Goal: Task Accomplishment & Management: Use online tool/utility

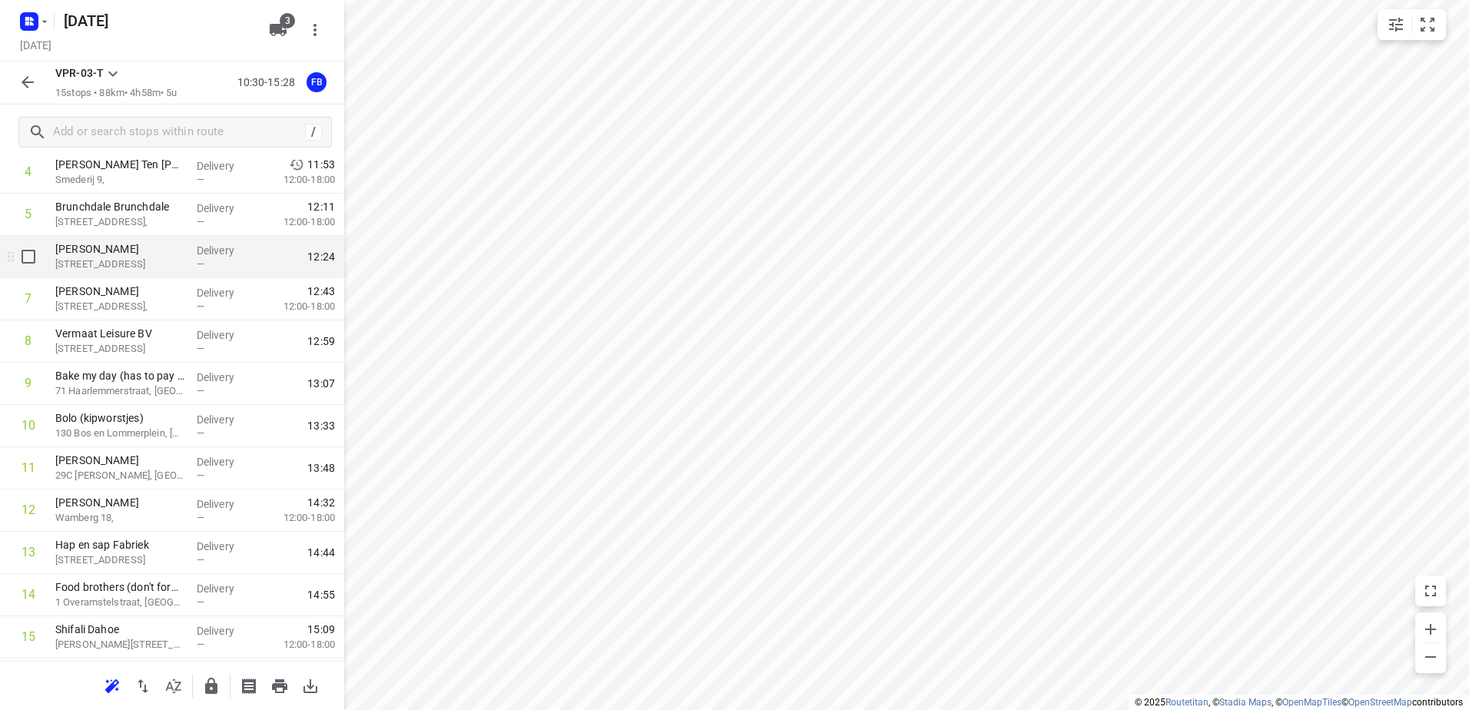
scroll to position [252, 0]
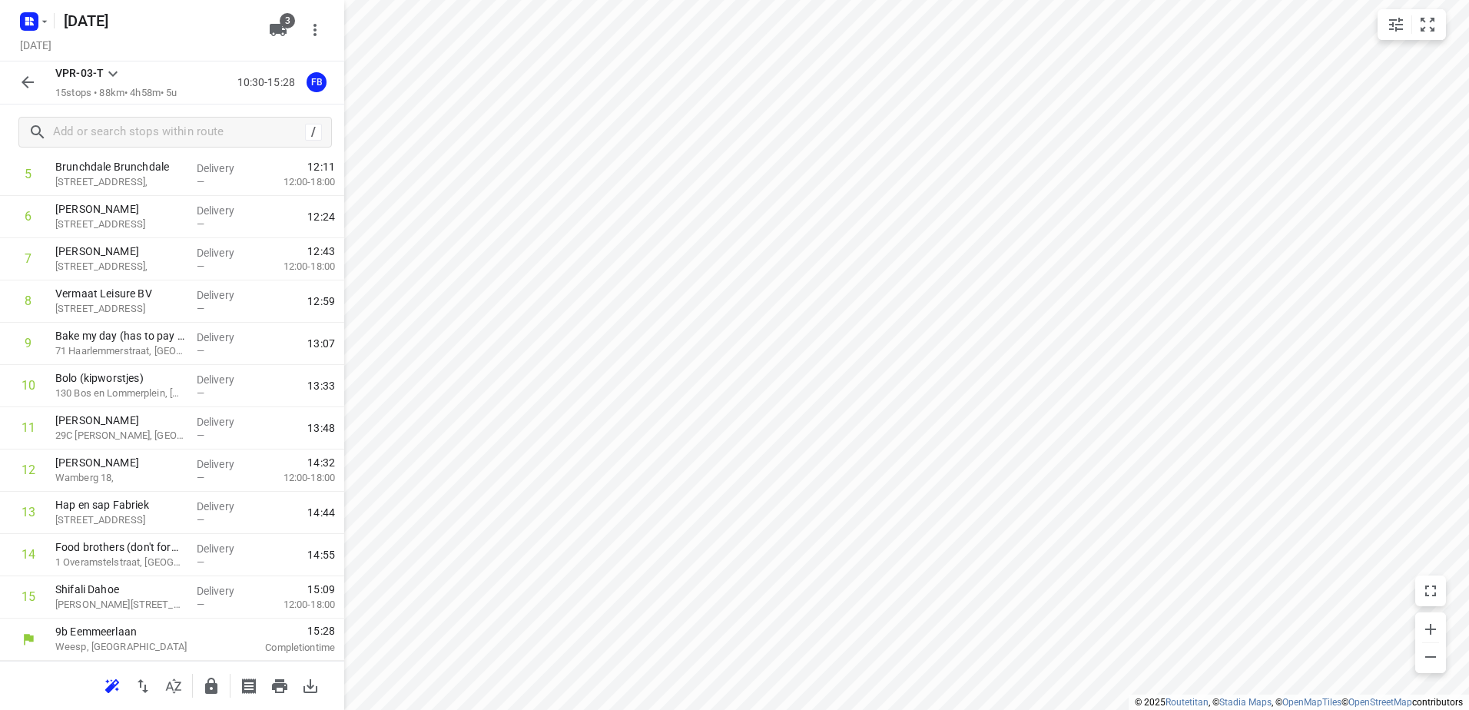
click at [25, 83] on icon "button" at bounding box center [28, 82] width 12 height 12
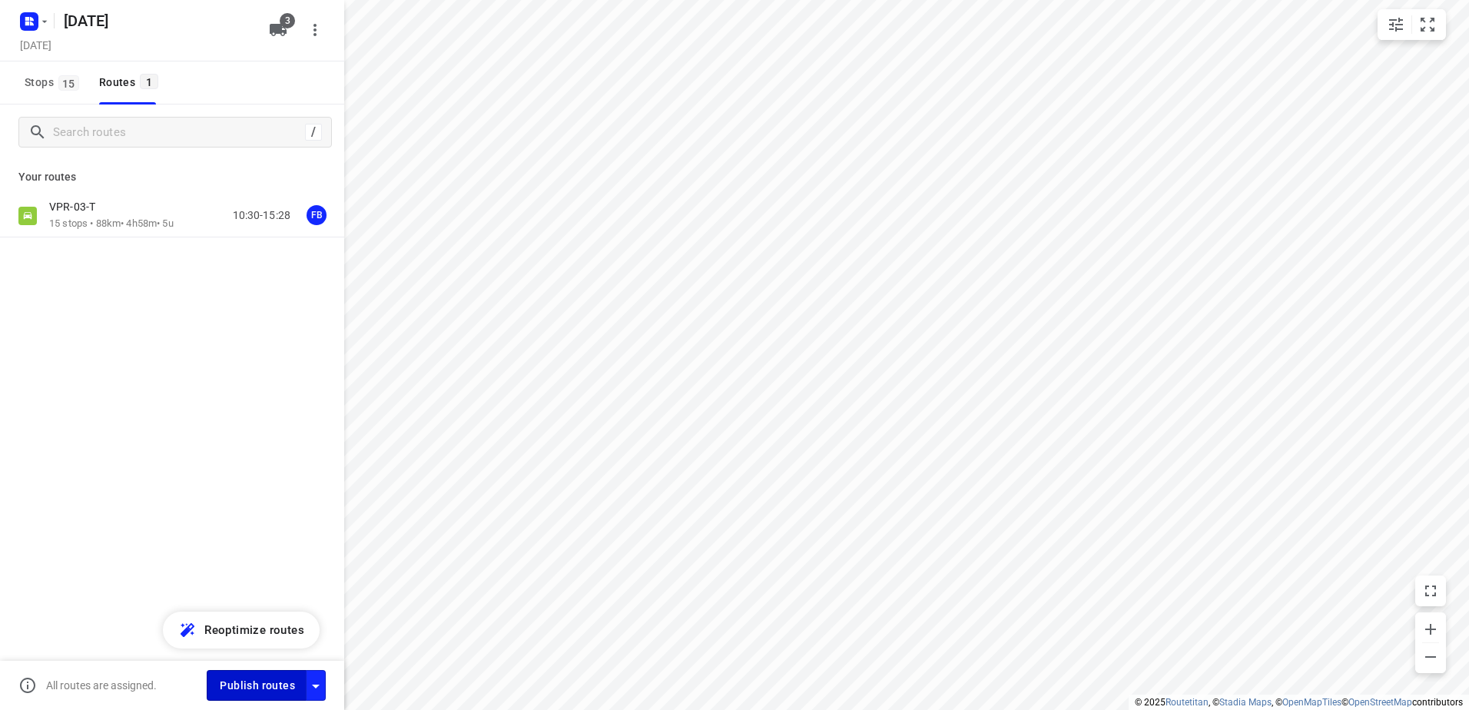
click at [270, 679] on span "Publish routes" at bounding box center [257, 685] width 75 height 19
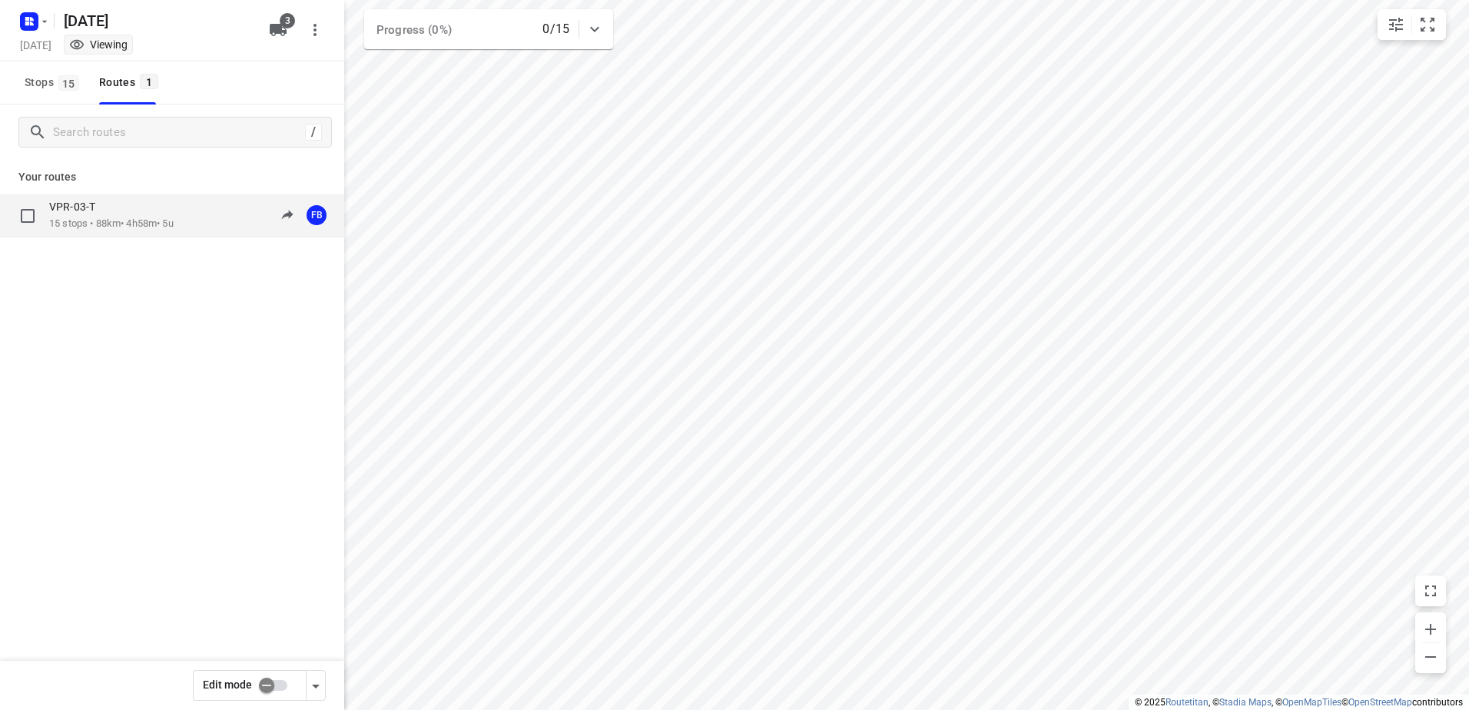
click at [137, 205] on div "VPR-03-T" at bounding box center [111, 208] width 124 height 17
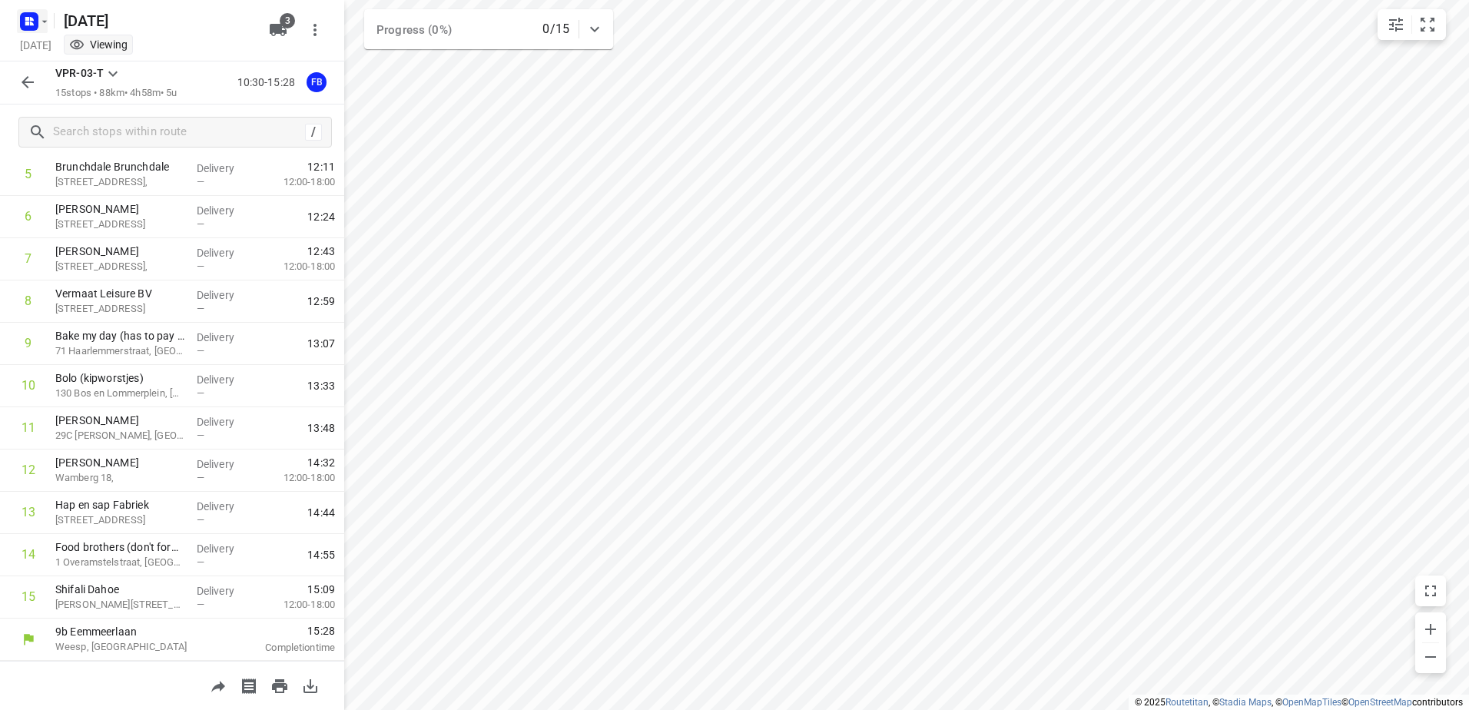
click at [29, 18] on icon "button" at bounding box center [27, 19] width 4 height 4
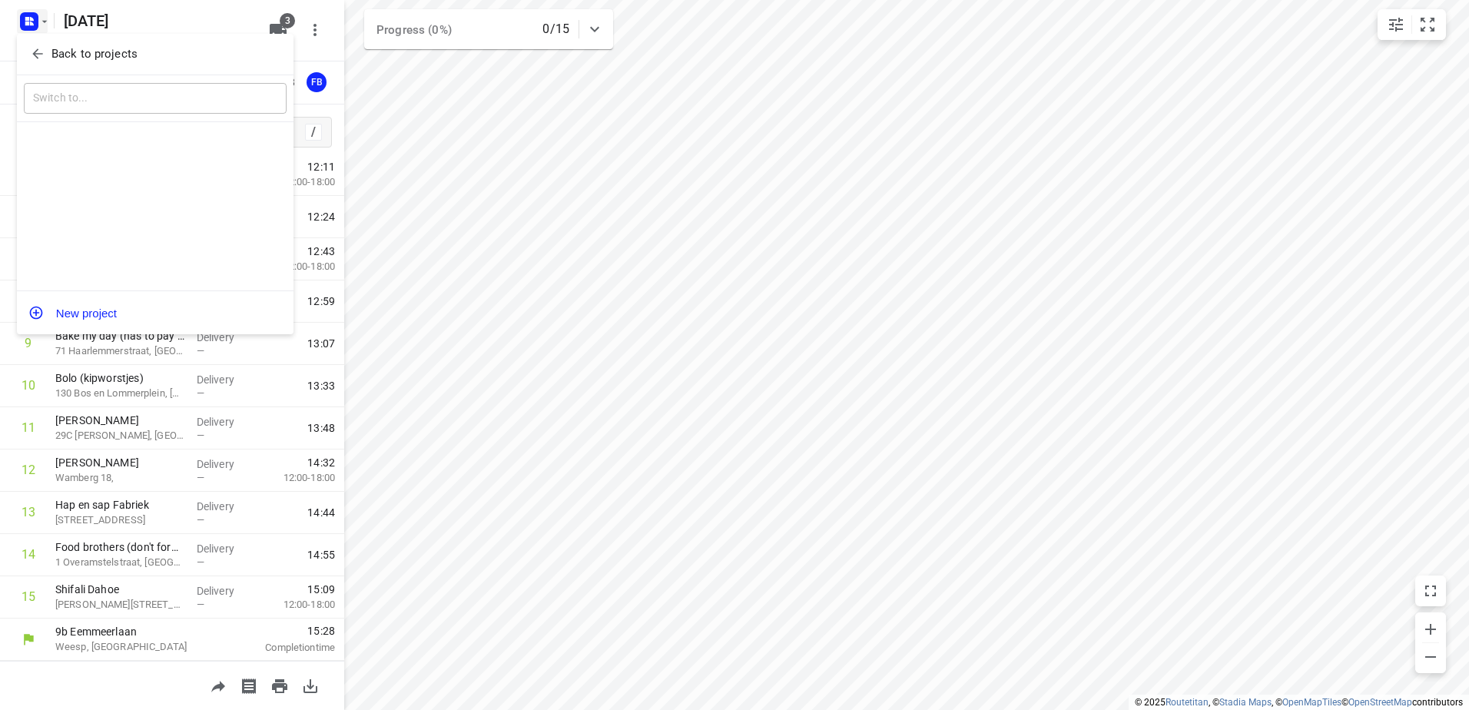
drag, startPoint x: 41, startPoint y: 51, endPoint x: 61, endPoint y: 39, distance: 24.1
click at [40, 51] on icon "button" at bounding box center [37, 53] width 15 height 15
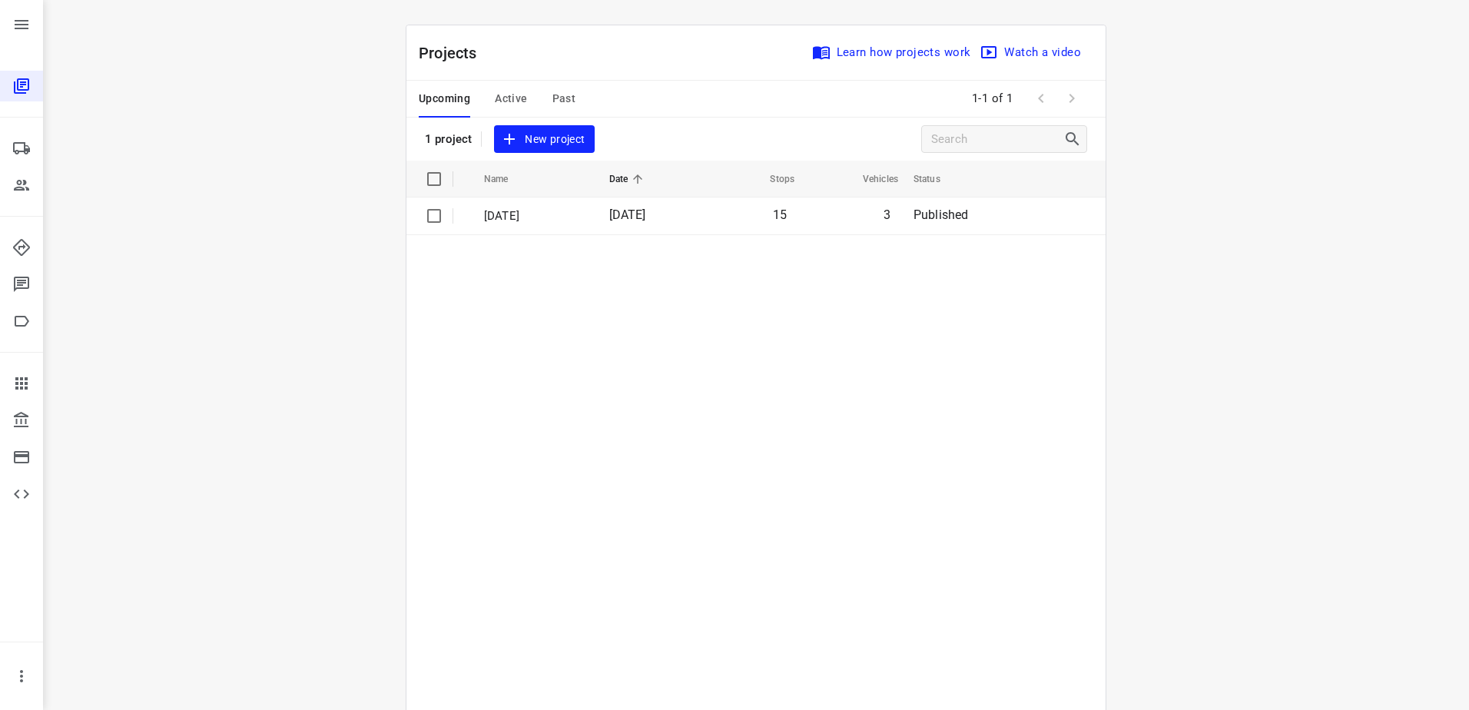
click at [512, 101] on span "Active" at bounding box center [511, 98] width 32 height 19
click at [562, 110] on button "Past" at bounding box center [564, 99] width 24 height 37
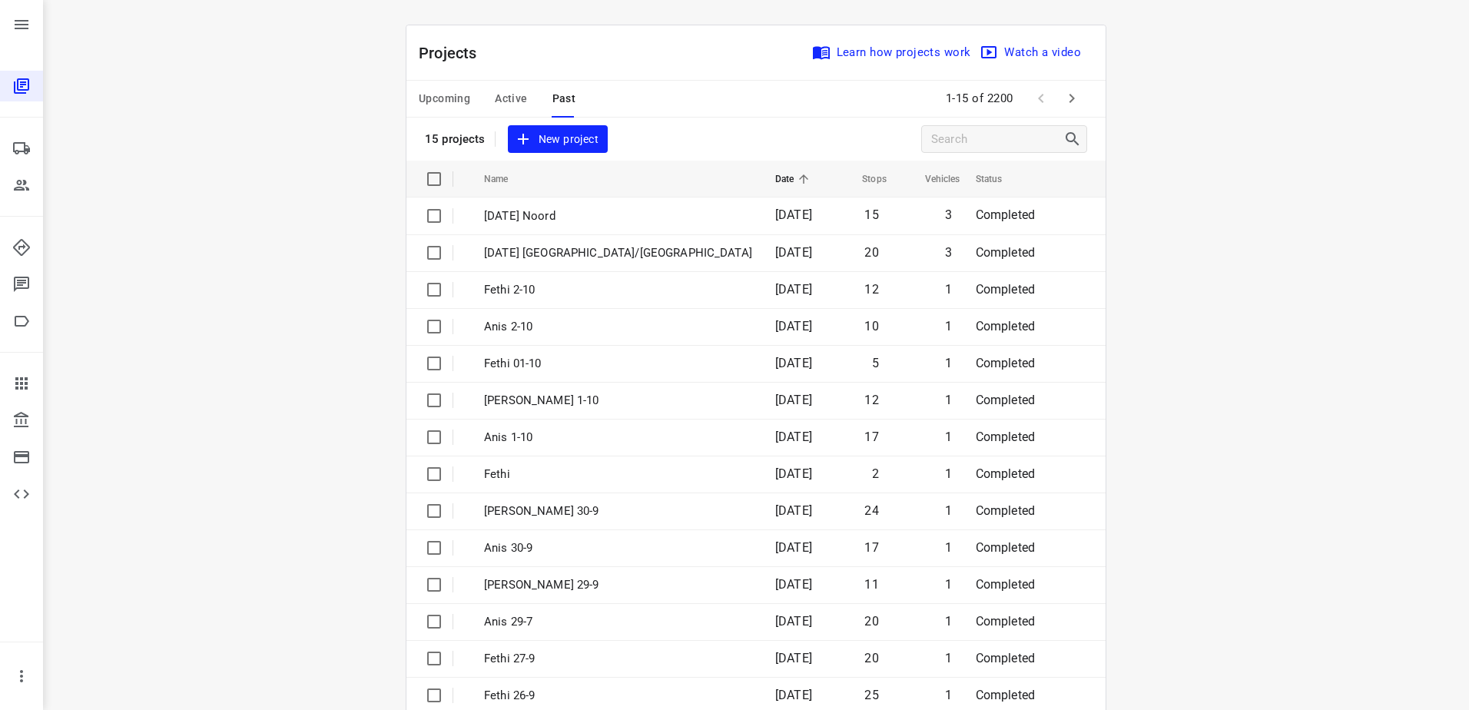
click at [458, 100] on span "Upcoming" at bounding box center [444, 98] width 51 height 19
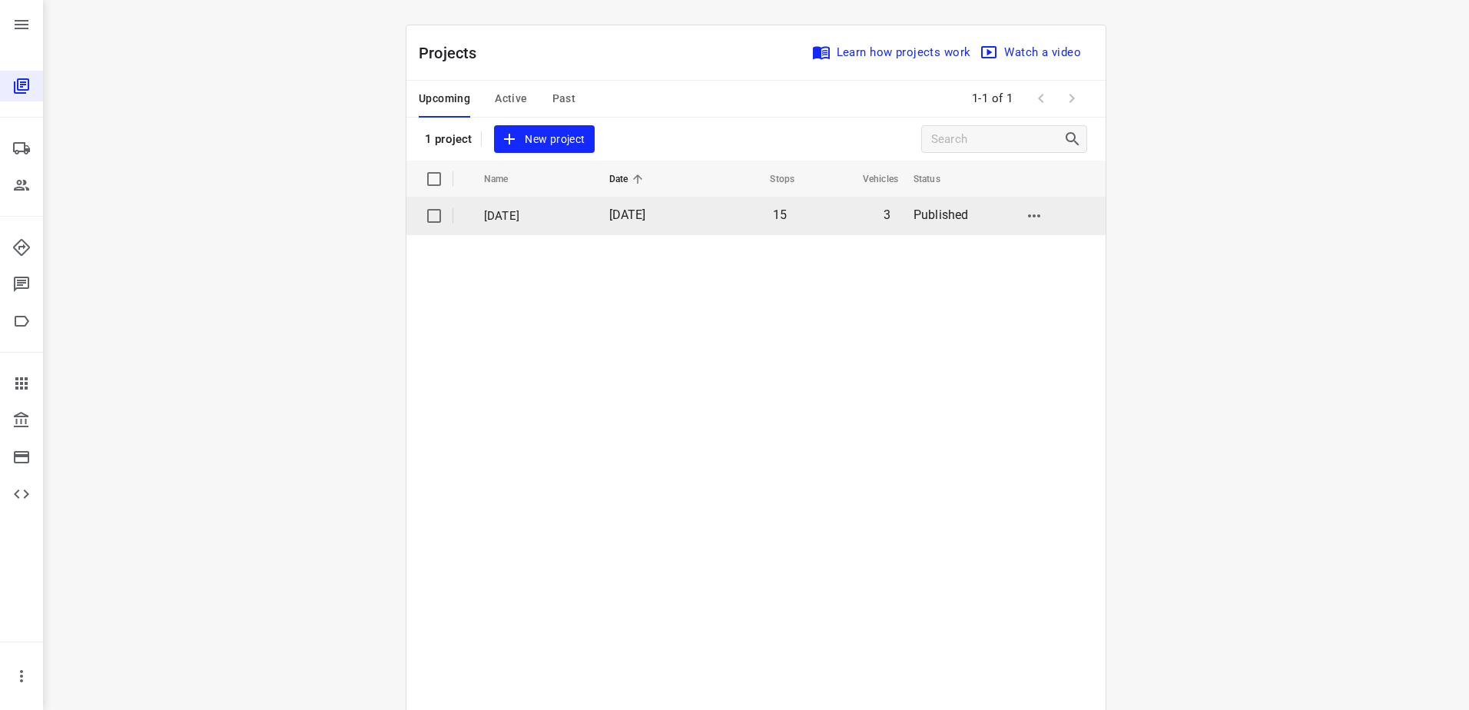
click at [586, 221] on td "[DATE]" at bounding box center [533, 215] width 128 height 37
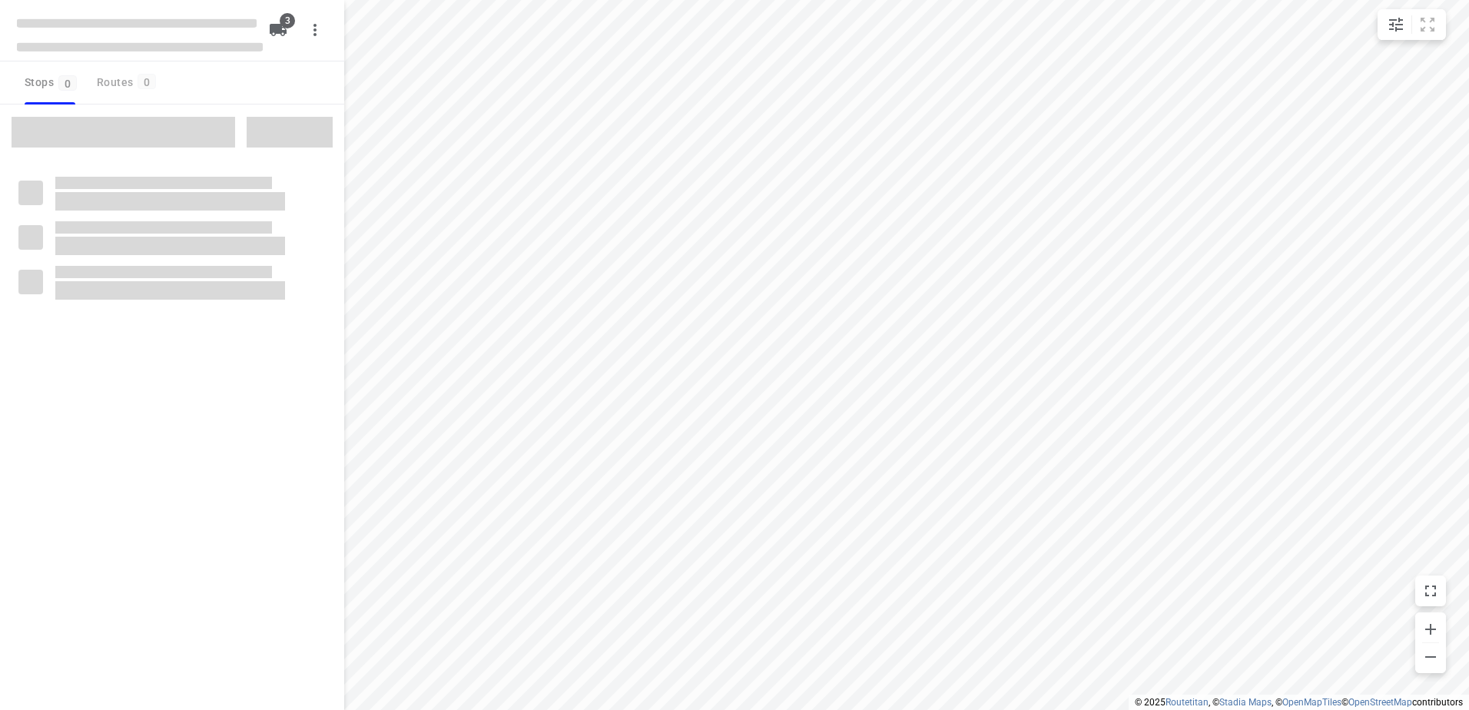
type input "distance"
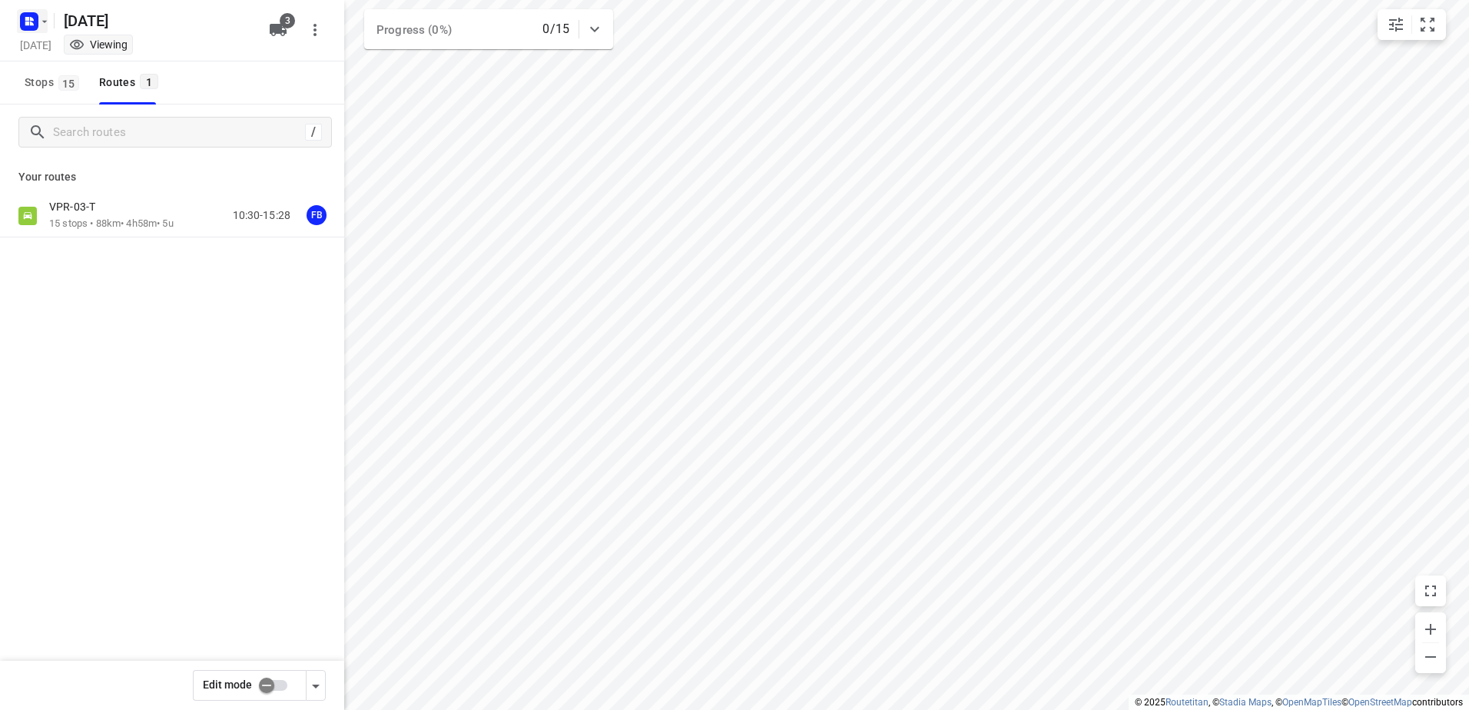
click at [33, 25] on rect "button" at bounding box center [29, 21] width 18 height 18
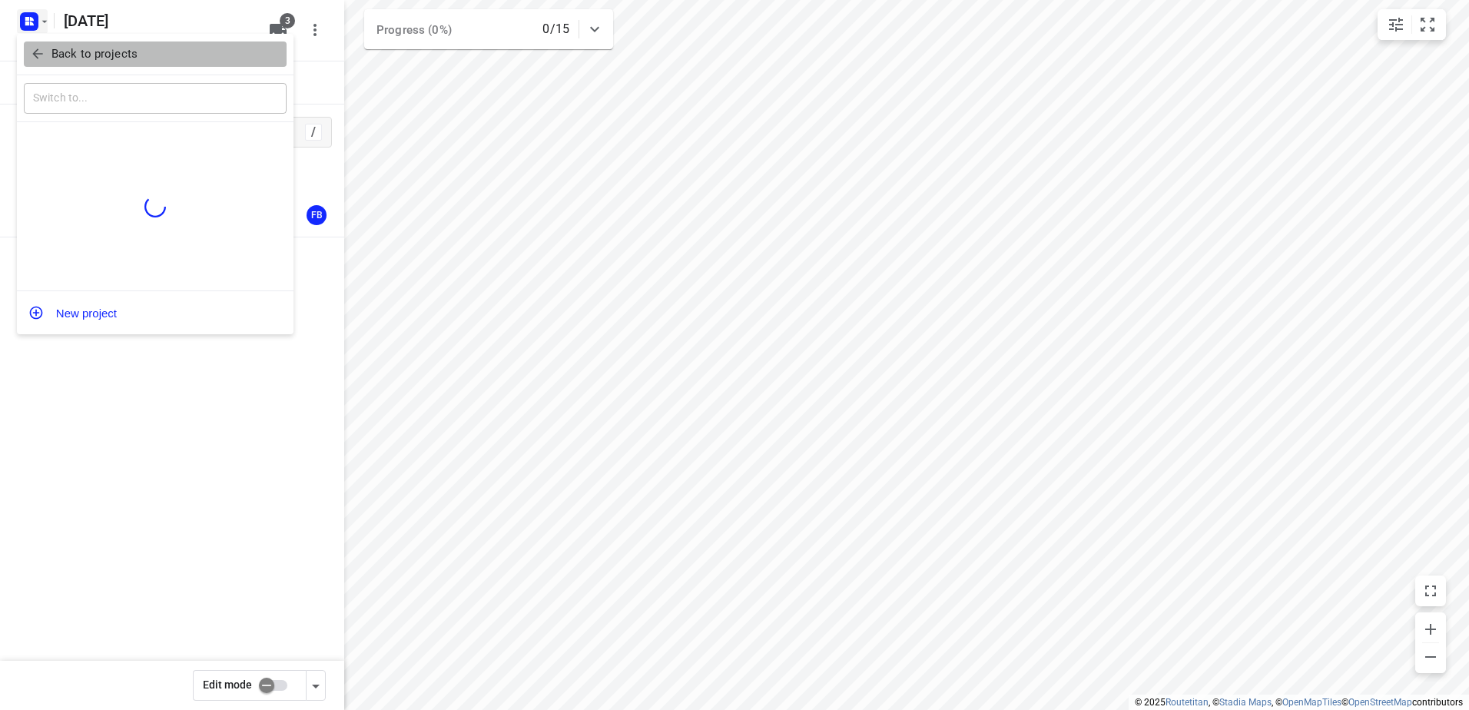
click at [41, 44] on button "Back to projects" at bounding box center [155, 53] width 263 height 25
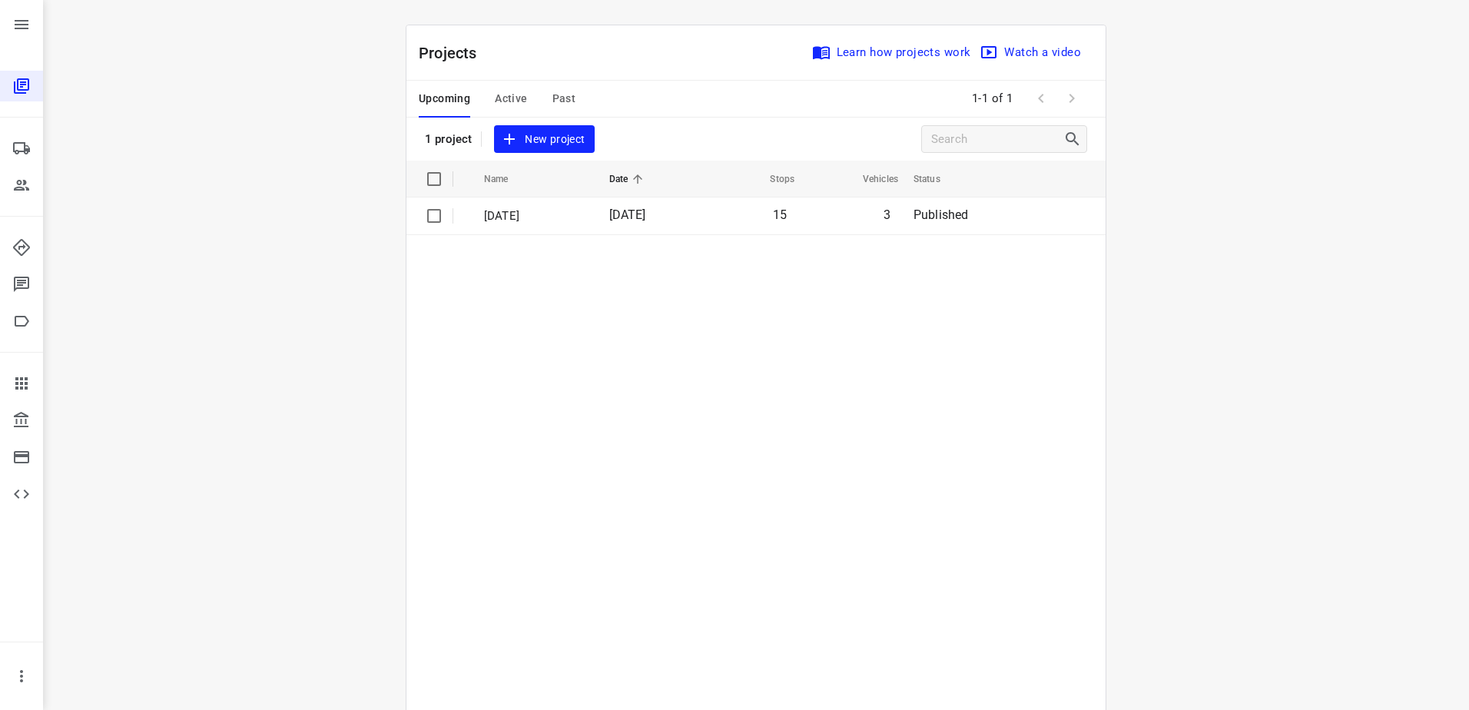
click at [554, 96] on span "Past" at bounding box center [564, 98] width 24 height 19
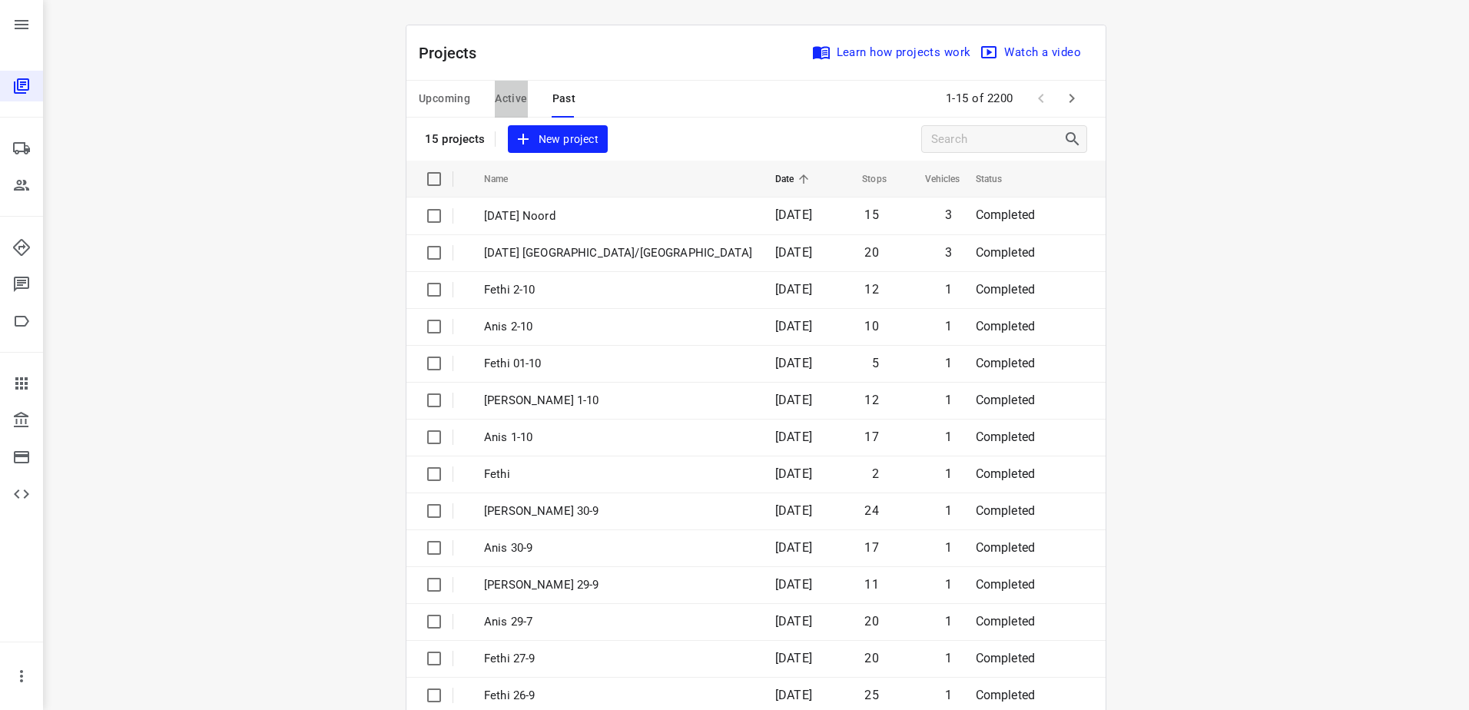
click at [503, 99] on span "Active" at bounding box center [511, 98] width 32 height 19
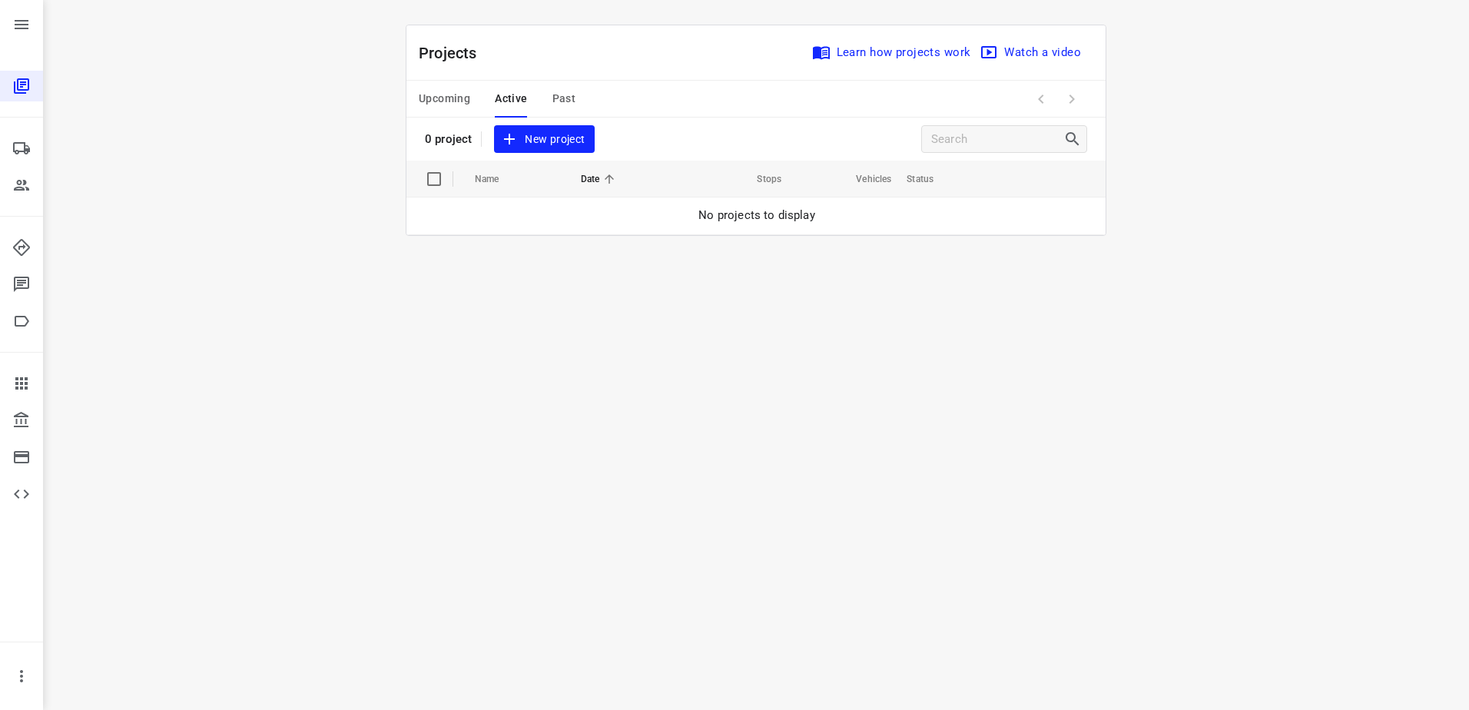
click at [466, 85] on button "Upcoming" at bounding box center [444, 99] width 51 height 37
click at [526, 98] on div "Upcoming Active Past" at bounding box center [509, 99] width 181 height 37
click at [519, 98] on span "Active" at bounding box center [511, 98] width 32 height 19
click at [565, 95] on span "Past" at bounding box center [564, 98] width 24 height 19
